Goal: Task Accomplishment & Management: Complete application form

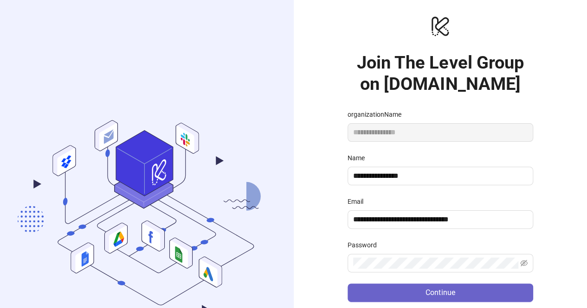
click at [390, 288] on button "Continue" at bounding box center [439, 293] width 185 height 19
click at [392, 287] on button "Continue" at bounding box center [439, 293] width 185 height 19
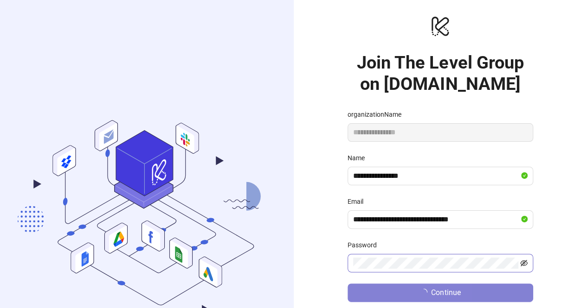
click at [524, 263] on icon "eye-invisible" at bounding box center [523, 263] width 7 height 7
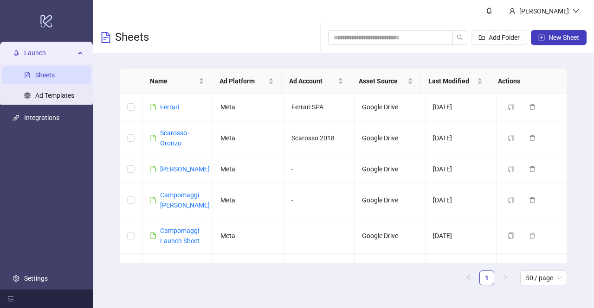
drag, startPoint x: 493, startPoint y: 0, endPoint x: 288, endPoint y: 271, distance: 339.3
click at [288, 271] on ul "1 50 / page" at bounding box center [343, 278] width 447 height 15
